Goal: Task Accomplishment & Management: Manage account settings

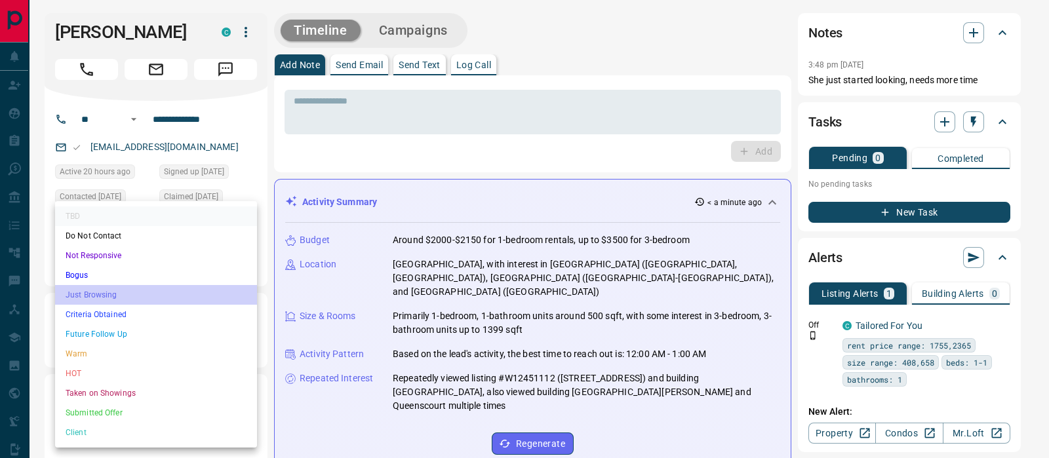
click at [156, 291] on li "Just Browsing" at bounding box center [156, 295] width 202 height 20
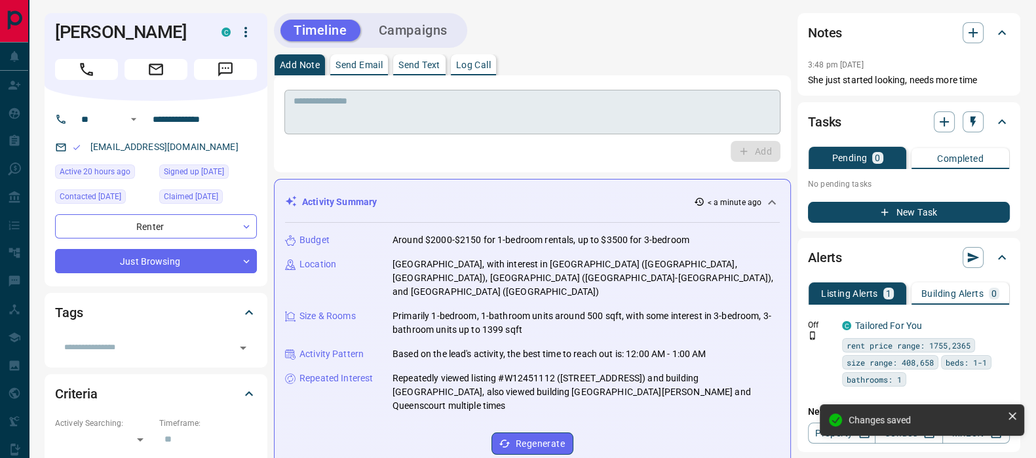
type input "*"
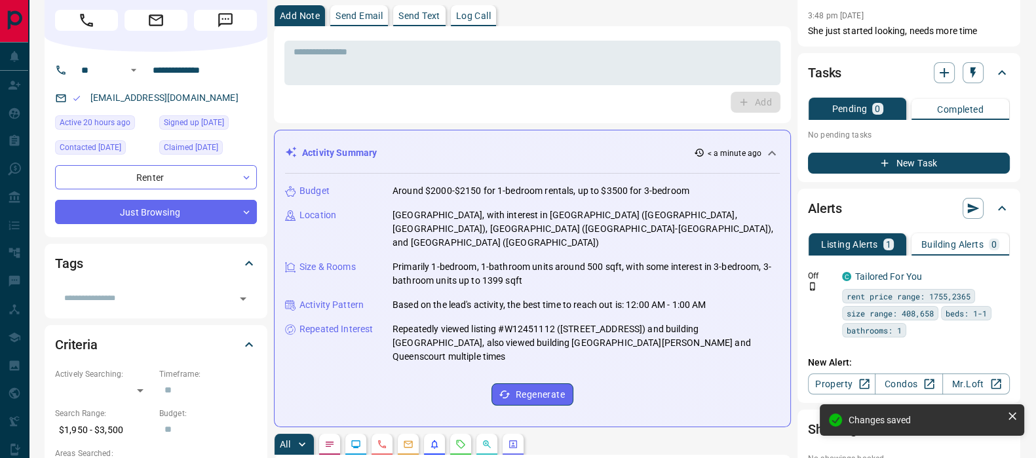
scroll to position [163, 0]
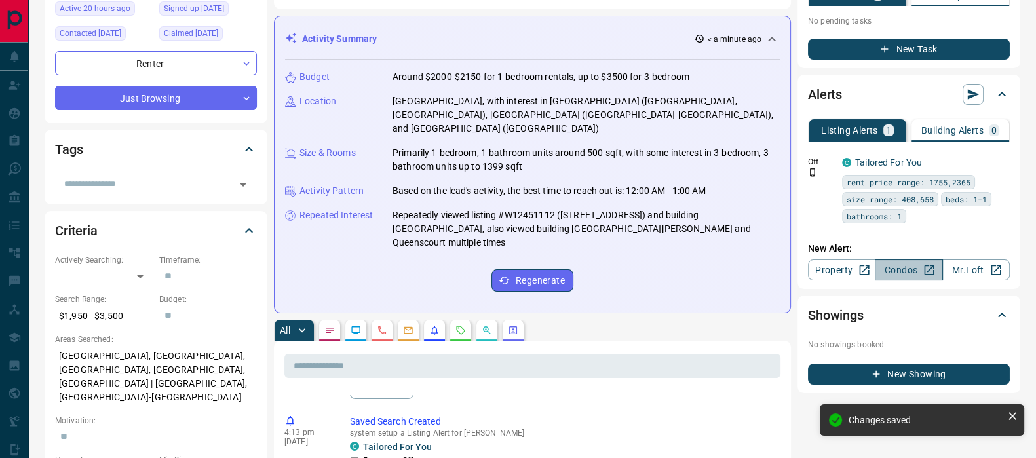
click at [915, 268] on link "Condos" at bounding box center [909, 270] width 68 height 21
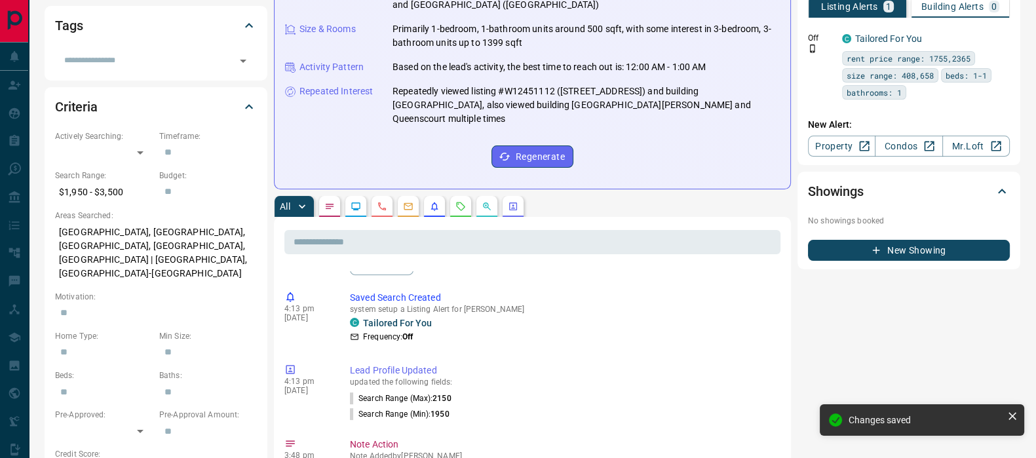
scroll to position [327, 0]
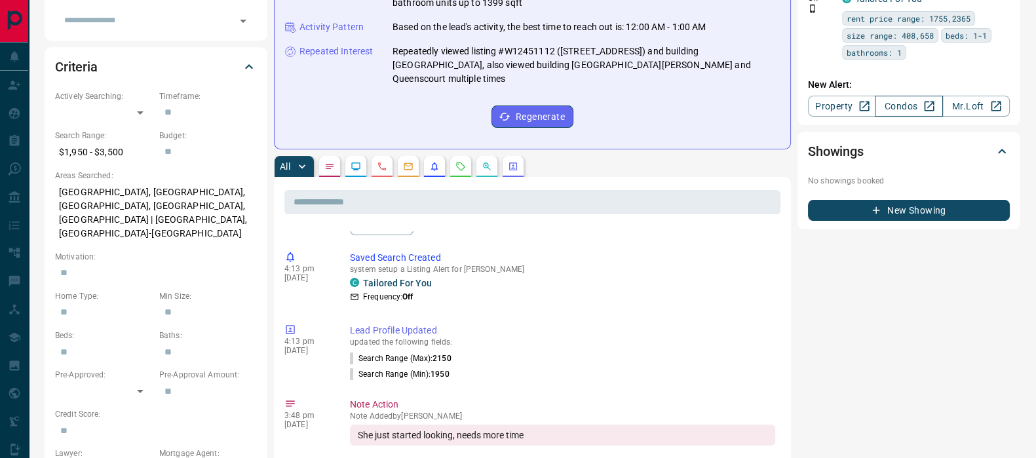
click at [910, 103] on link "Condos" at bounding box center [909, 106] width 68 height 21
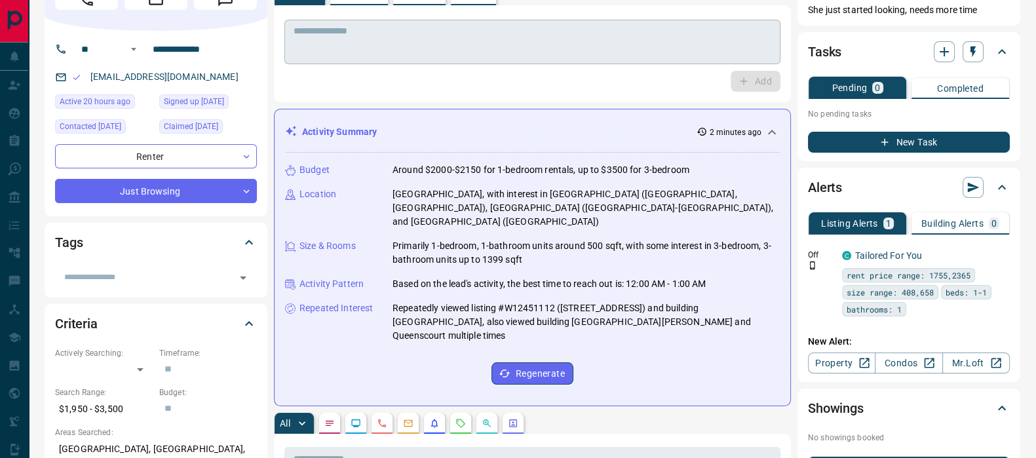
scroll to position [0, 0]
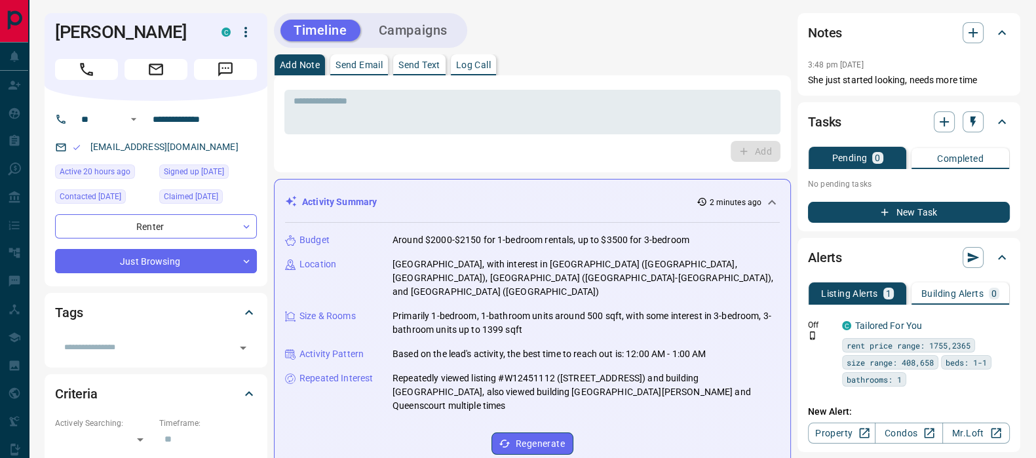
click at [439, 136] on div "* ​ Add" at bounding box center [532, 124] width 496 height 76
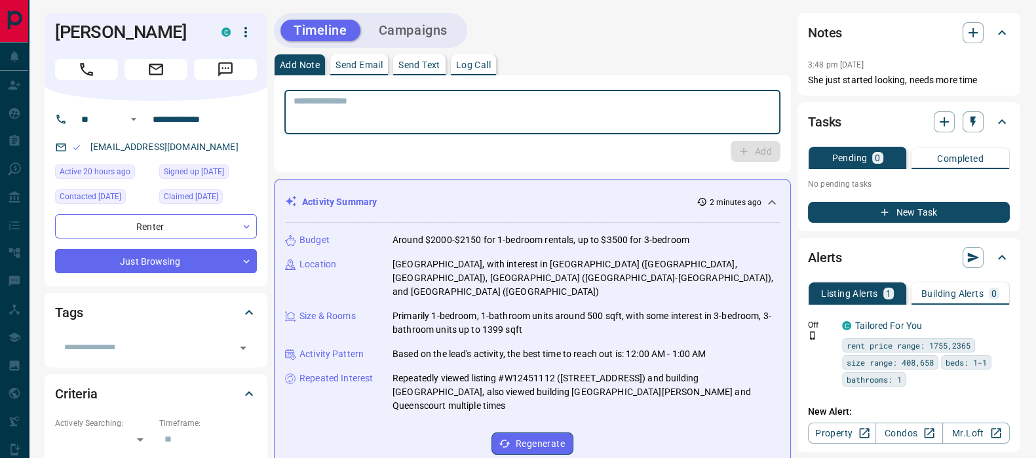
click at [443, 96] on textarea at bounding box center [533, 112] width 478 height 33
type textarea "**********"
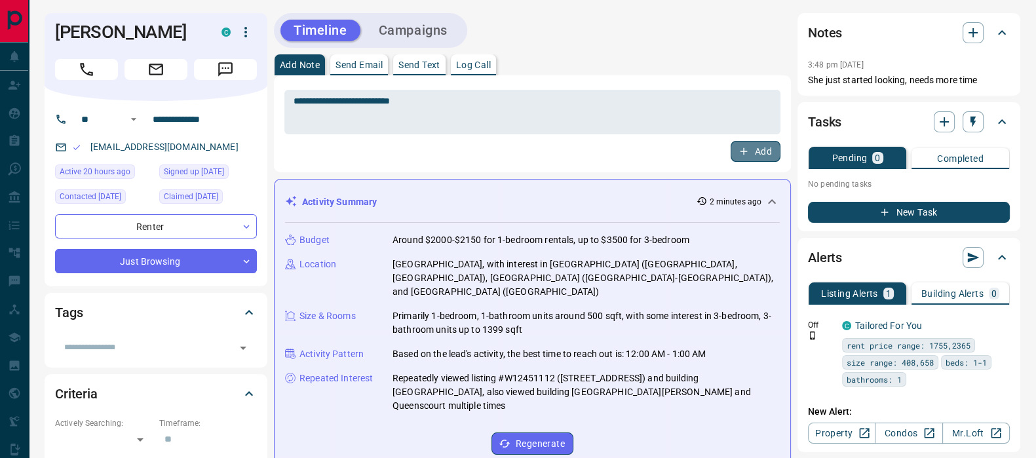
click at [763, 150] on button "Add" at bounding box center [756, 151] width 50 height 21
